Goal: Task Accomplishment & Management: Use online tool/utility

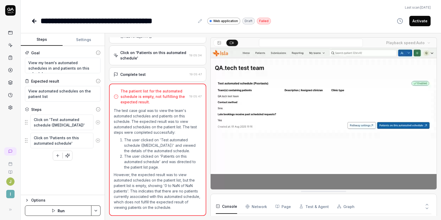
scroll to position [43, 0]
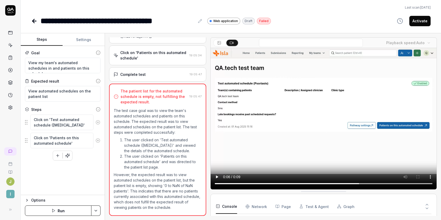
type textarea "*"
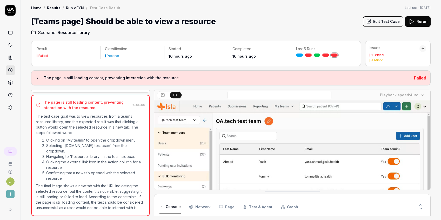
scroll to position [15, 0]
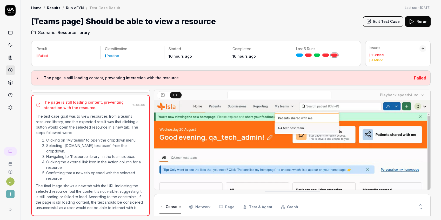
click at [341, 29] on h2 "Scenario: Resource library" at bounding box center [230, 31] width 399 height 8
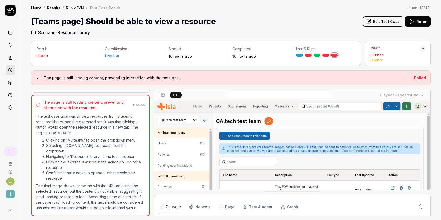
click at [384, 20] on button "Edit Test Case" at bounding box center [383, 21] width 40 height 10
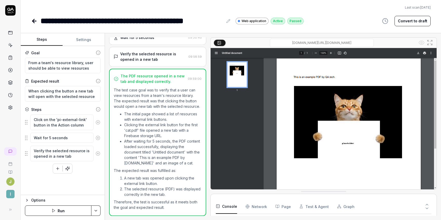
click at [419, 23] on button "Convert to draft" at bounding box center [412, 21] width 36 height 10
type textarea "*"
click at [365, 29] on div "**********" at bounding box center [231, 110] width 420 height 220
click at [36, 20] on icon at bounding box center [34, 21] width 6 height 6
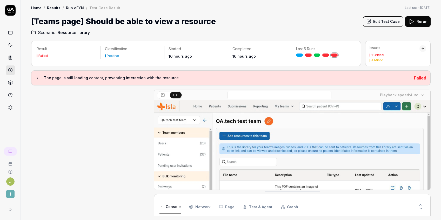
scroll to position [123, 0]
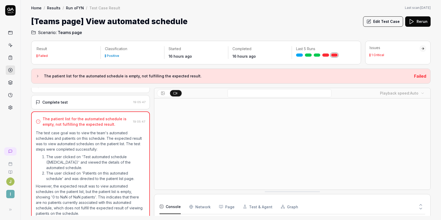
scroll to position [15, 0]
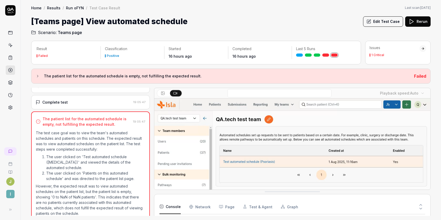
click at [378, 21] on button "Edit Test Case" at bounding box center [383, 21] width 40 height 10
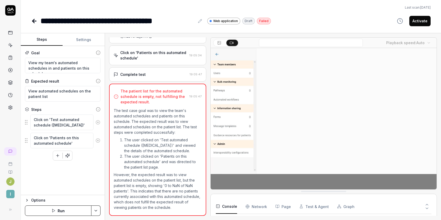
scroll to position [43, 0]
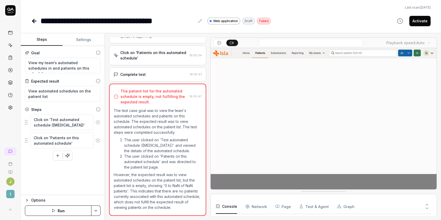
click at [34, 22] on icon at bounding box center [33, 21] width 2 height 4
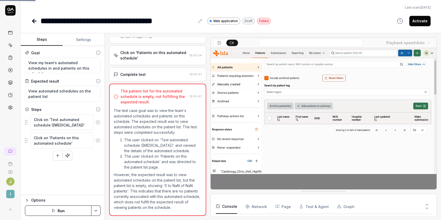
type textarea "*"
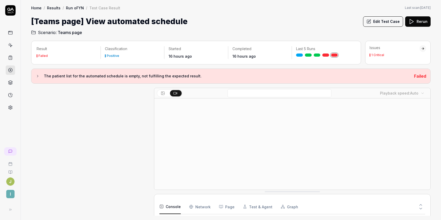
scroll to position [55, 0]
